Goal: Check status: Check status

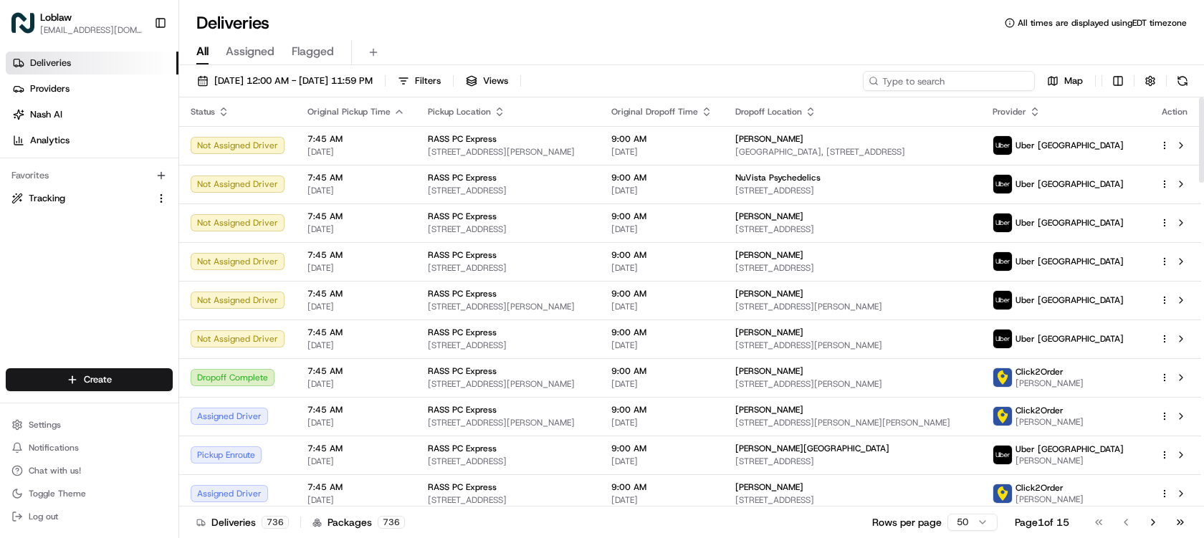
click at [984, 80] on input at bounding box center [949, 81] width 172 height 20
paste input "531900012829726"
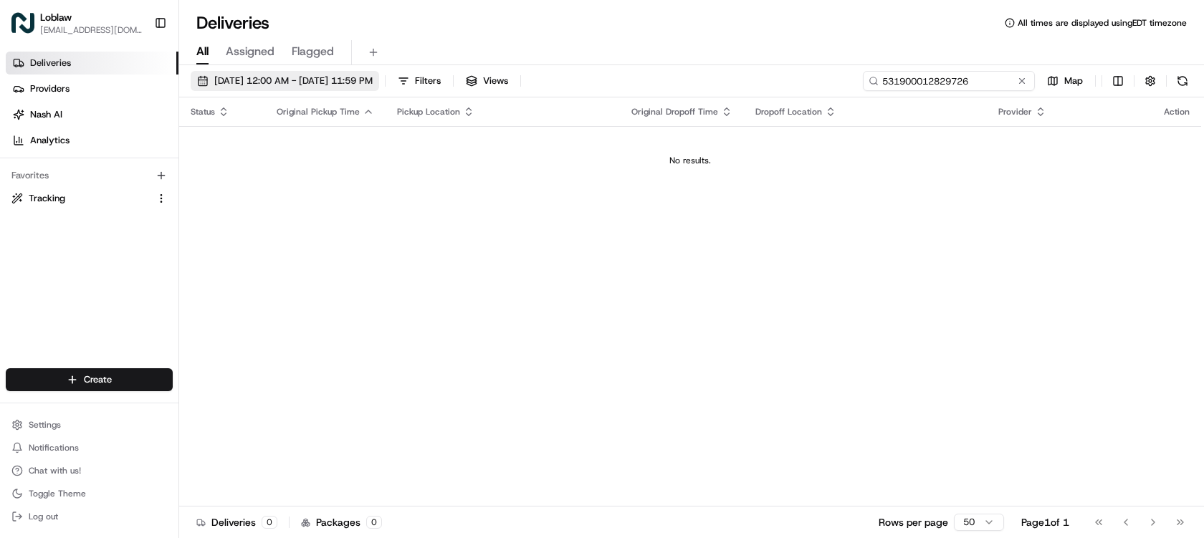
type input "531900012829726"
click at [379, 87] on button "[DATE] 12:00 AM - [DATE] 11:59 PM" at bounding box center [285, 81] width 189 height 20
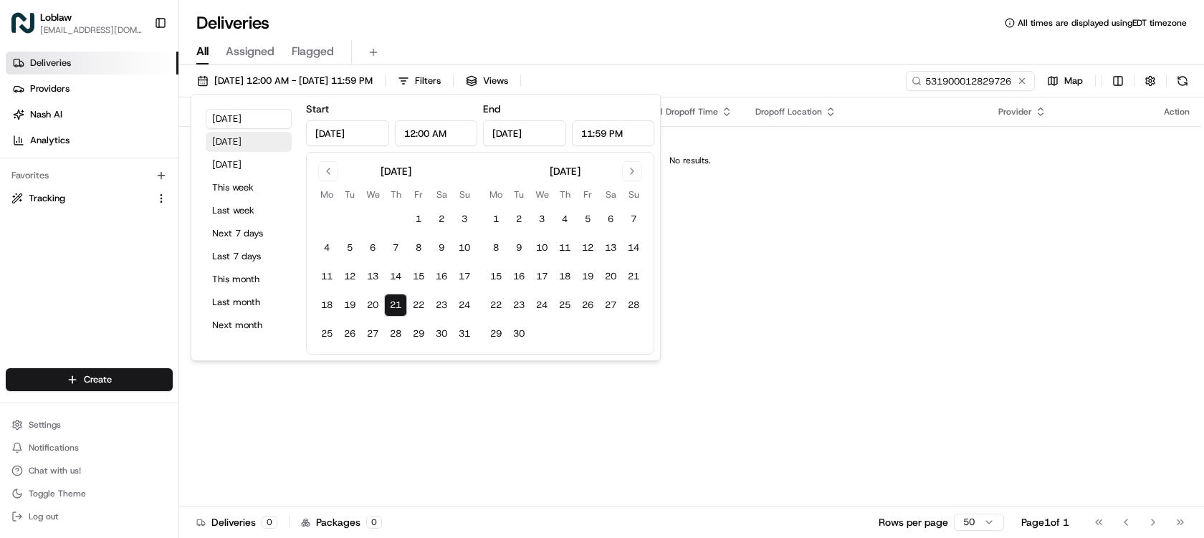
click at [254, 143] on button "[DATE]" at bounding box center [249, 142] width 86 height 20
type input "[DATE]"
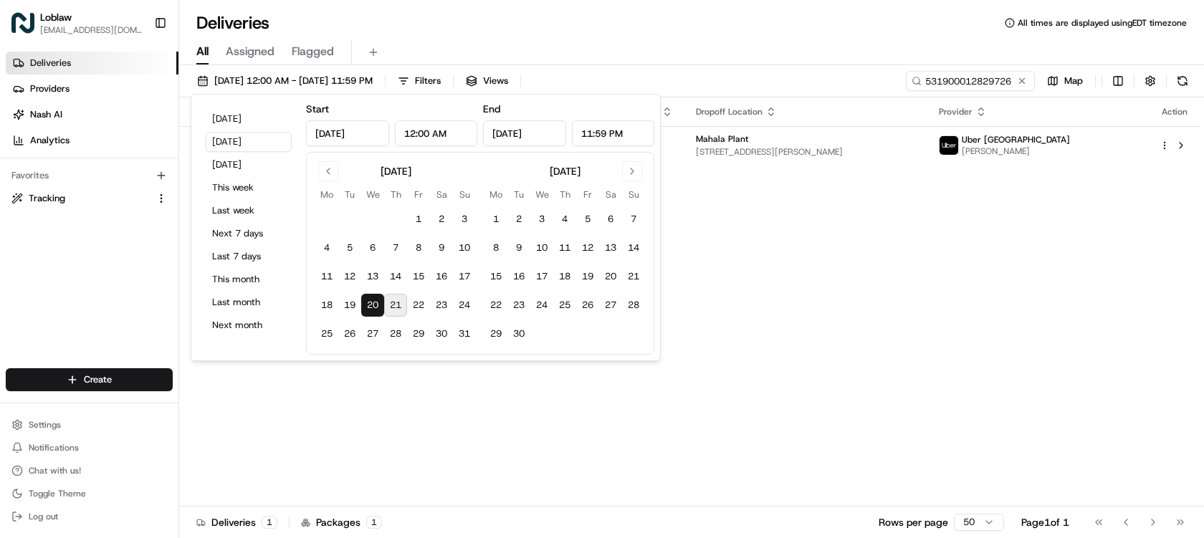
click at [722, 44] on div "All Assigned Flagged" at bounding box center [691, 52] width 1025 height 25
